Goal: Use online tool/utility

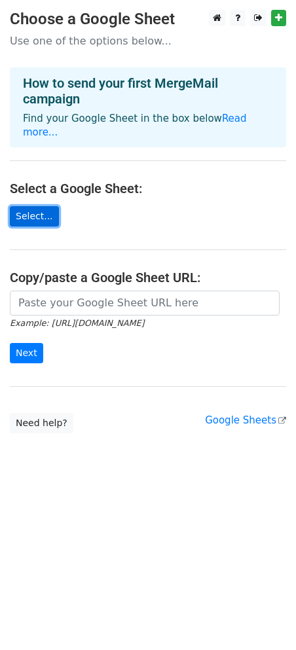
click at [36, 206] on link "Select..." at bounding box center [34, 216] width 49 height 20
